Goal: Entertainment & Leisure: Consume media (video, audio)

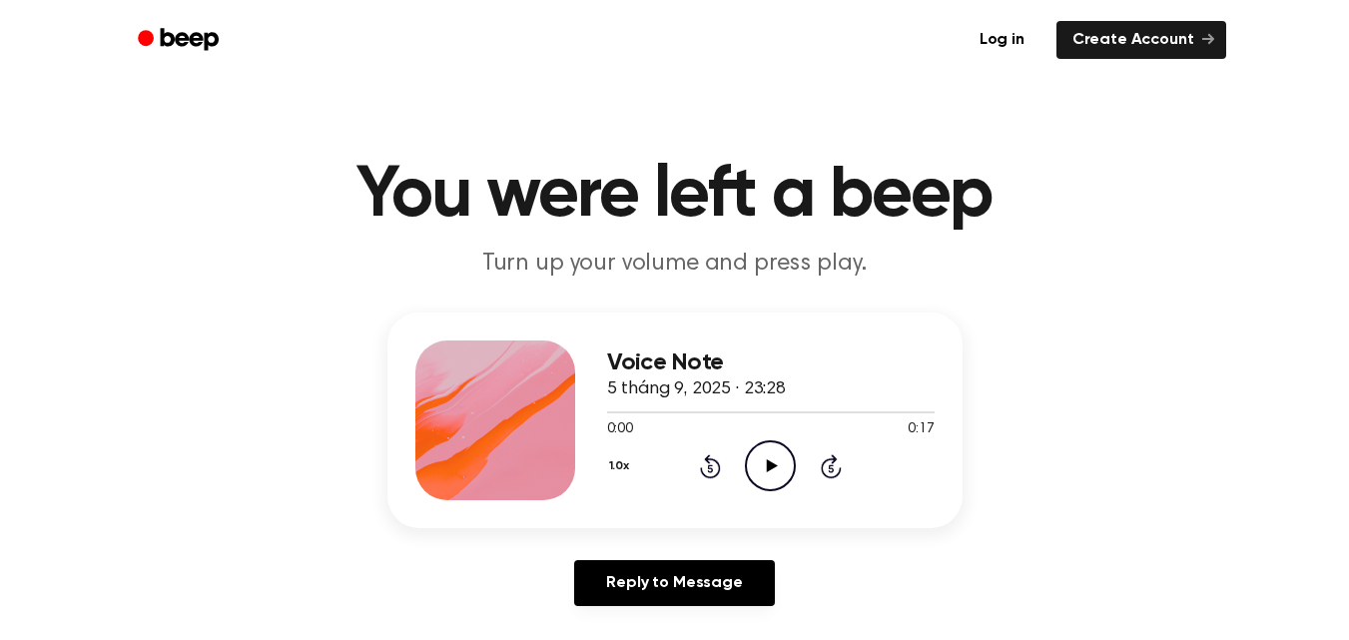
click at [781, 465] on icon "Play Audio" at bounding box center [770, 465] width 51 height 51
click at [1217, 444] on div "Voice Note 5 tháng 9, 2025 · 23:28 0:04 0:17 Your browser does not support the …" at bounding box center [674, 468] width 1301 height 310
click at [764, 476] on icon "Pause Audio" at bounding box center [770, 465] width 51 height 51
click at [768, 460] on icon at bounding box center [772, 465] width 11 height 13
click at [767, 466] on icon at bounding box center [772, 465] width 11 height 13
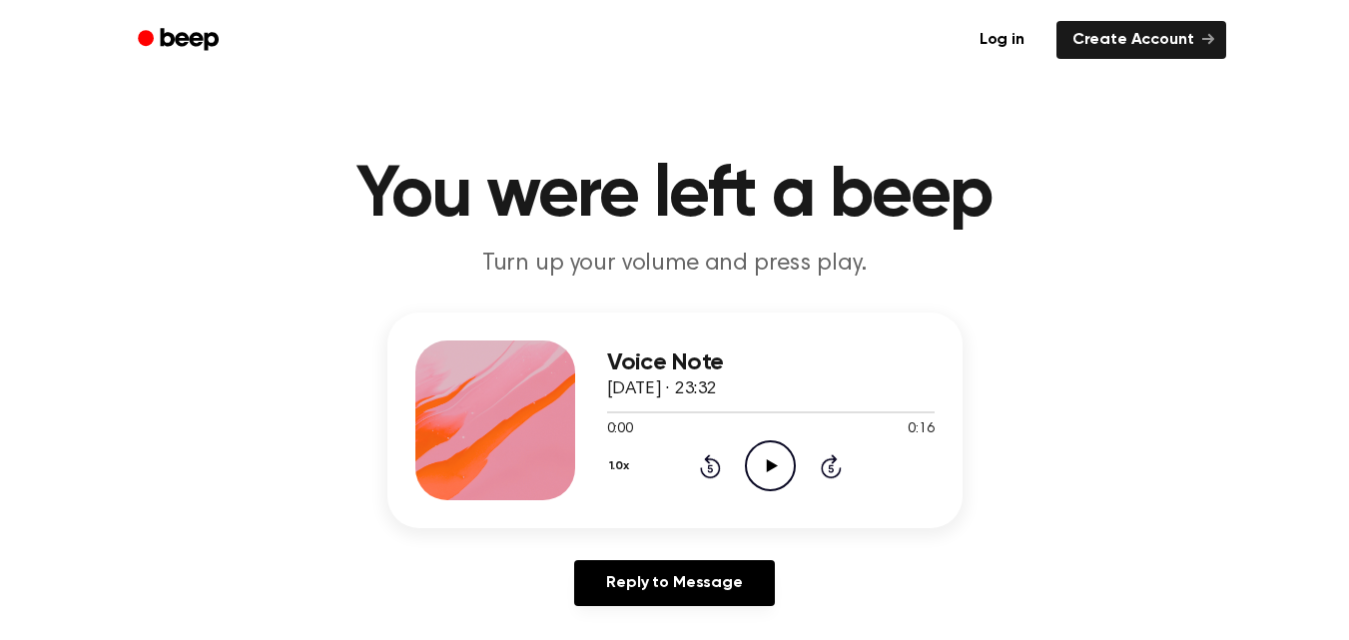
click at [768, 461] on icon at bounding box center [772, 465] width 11 height 13
click at [783, 470] on icon "Pause Audio" at bounding box center [770, 465] width 51 height 51
click at [756, 458] on icon "Play Audio" at bounding box center [770, 465] width 51 height 51
drag, startPoint x: 765, startPoint y: 459, endPoint x: 736, endPoint y: 408, distance: 58.6
click at [765, 457] on icon "Play Audio" at bounding box center [770, 465] width 51 height 51
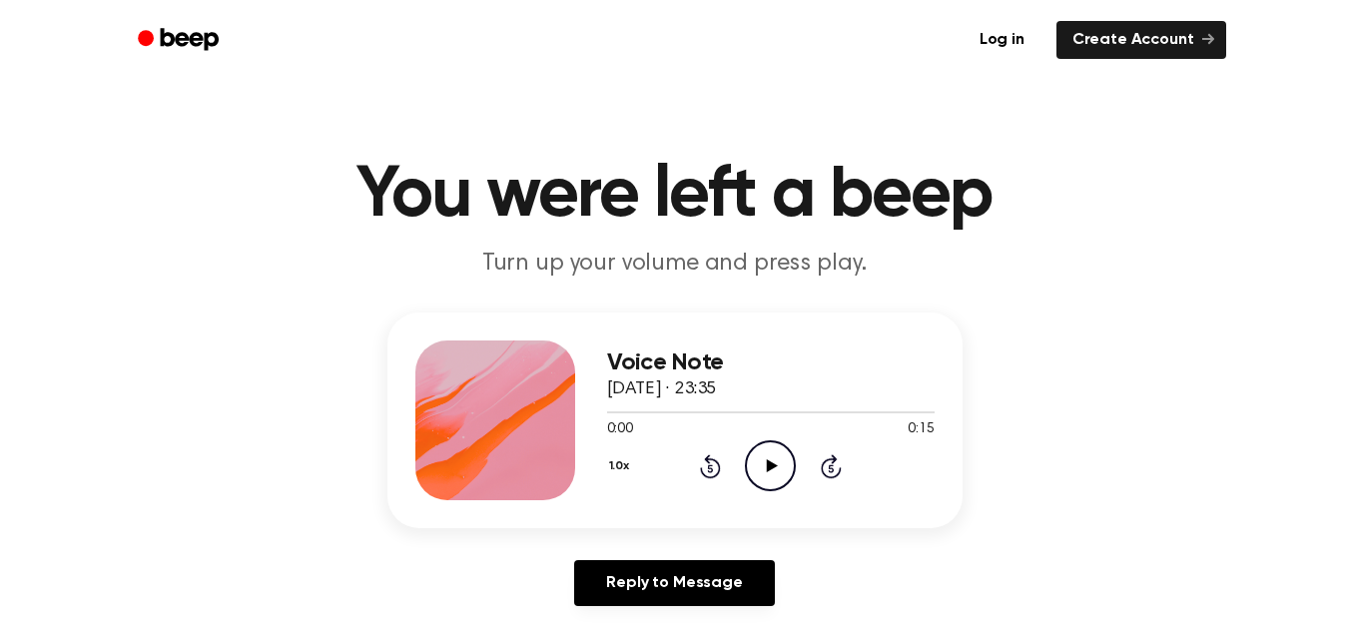
click at [756, 458] on icon "Play Audio" at bounding box center [770, 465] width 51 height 51
click at [783, 474] on icon "Play Audio" at bounding box center [770, 465] width 51 height 51
click at [782, 472] on icon "Play Audio" at bounding box center [770, 465] width 51 height 51
click at [768, 463] on icon at bounding box center [770, 465] width 9 height 13
click at [763, 474] on icon "Play Audio" at bounding box center [770, 465] width 51 height 51
